Goal: Task Accomplishment & Management: Manage account settings

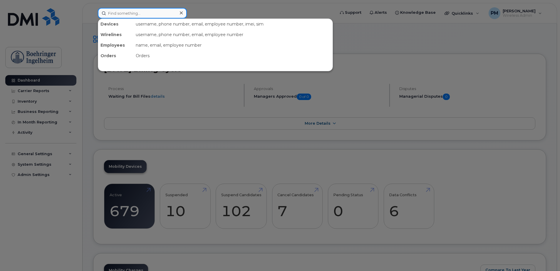
click at [134, 13] on input at bounding box center [142, 13] width 89 height 11
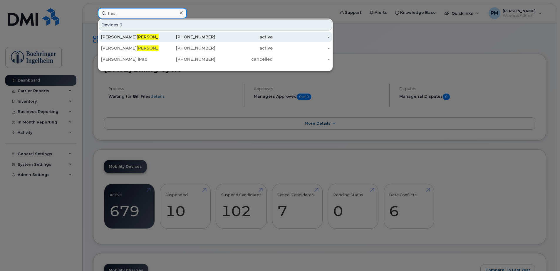
type input "hadi"
click at [158, 32] on div "Sheila Hadi nia" at bounding box center [186, 37] width 57 height 11
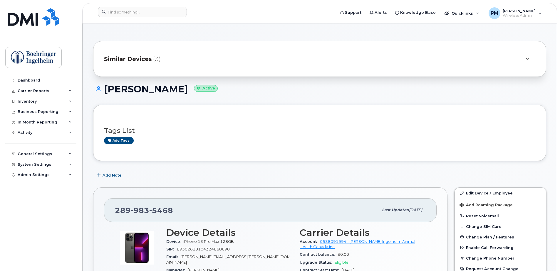
click at [155, 49] on div "Similar Devices (3)" at bounding box center [319, 59] width 453 height 36
click at [153, 62] on span "(3)" at bounding box center [157, 59] width 8 height 9
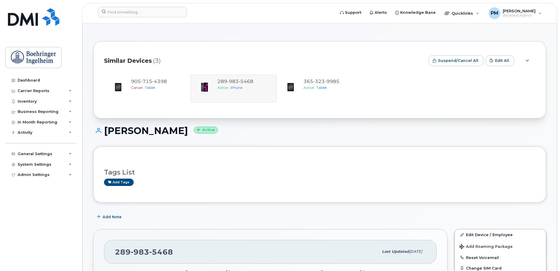
scroll to position [118, 0]
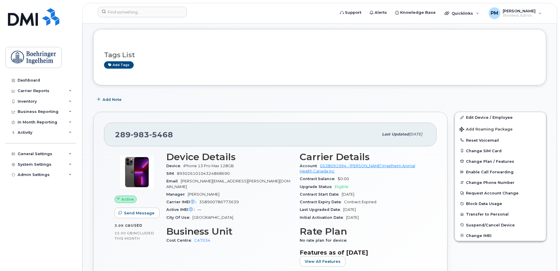
click at [479, 112] on div "Edit Device / Employee Add Roaming Package Reset Voicemail Change SIM Card Chan…" at bounding box center [500, 210] width 99 height 204
click at [478, 118] on link "Edit Device / Employee" at bounding box center [500, 117] width 91 height 11
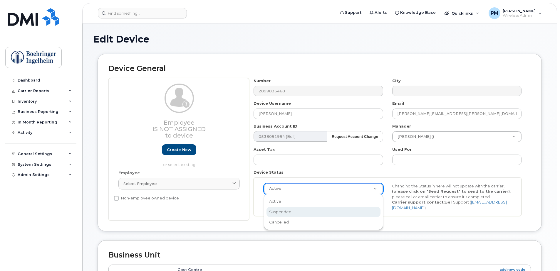
select select "suspended"
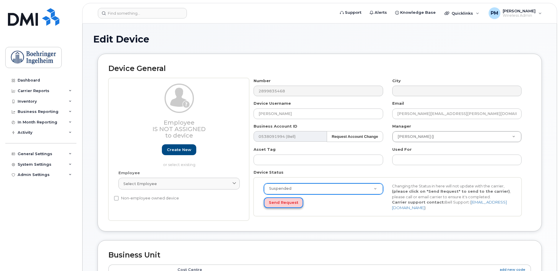
click at [295, 204] on button "Send Request" at bounding box center [283, 203] width 39 height 11
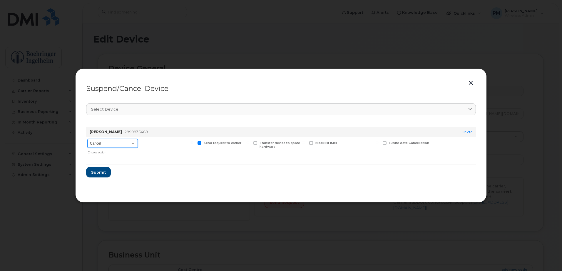
click at [104, 145] on select "Cancel Suspend - Extend Suspension Suspend - Reduced Rate Suspend - Full Rate S…" at bounding box center [112, 143] width 51 height 9
select select "[object Object]"
click at [87, 139] on select "Cancel Suspend - Extend Suspension Suspend - Reduced Rate Suspend - Full Rate S…" at bounding box center [112, 143] width 51 height 9
click at [102, 172] on span "Submit" at bounding box center [98, 173] width 15 height 6
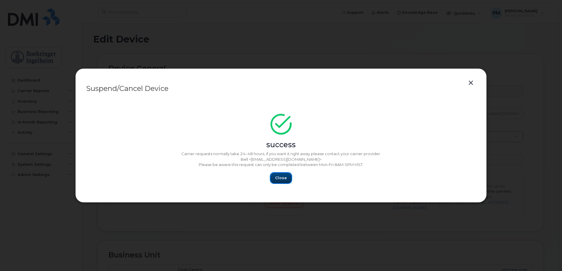
click at [290, 177] on button "Close" at bounding box center [280, 178] width 21 height 11
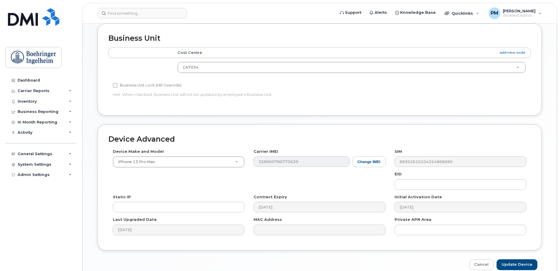
scroll to position [263, 0]
